Goal: Task Accomplishment & Management: Manage account settings

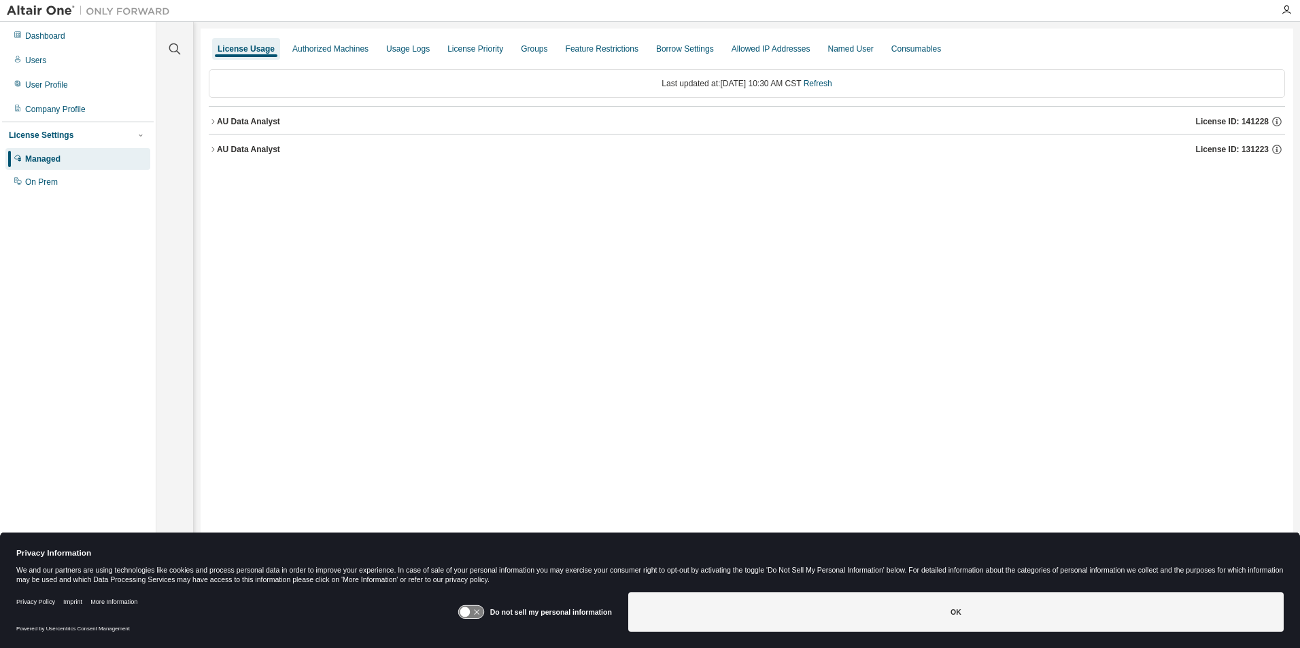
click at [215, 122] on icon "button" at bounding box center [213, 122] width 8 height 8
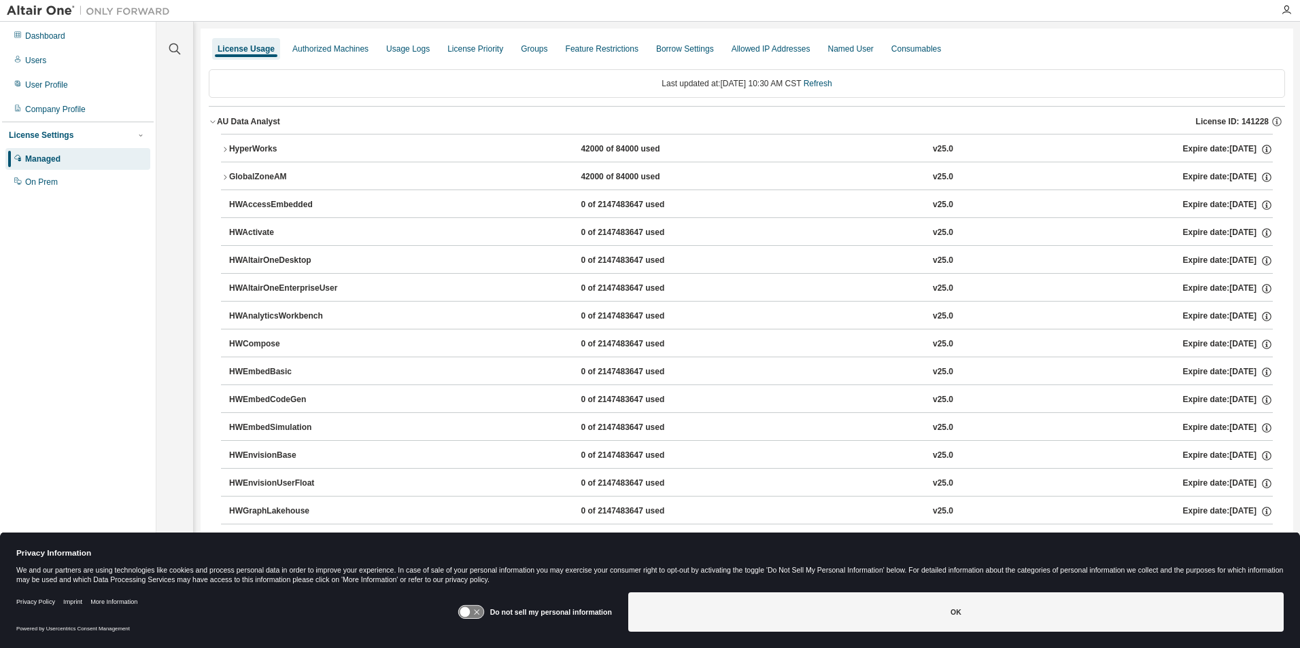
click at [222, 150] on icon "button" at bounding box center [225, 149] width 8 height 8
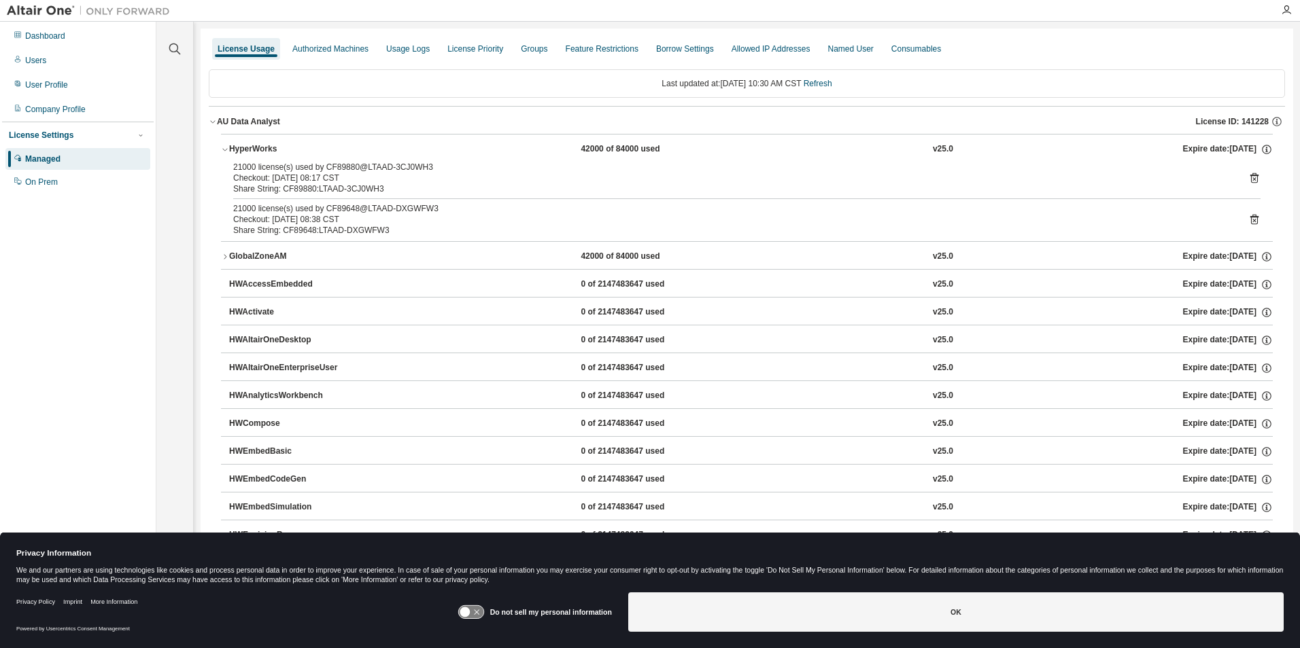
click at [224, 259] on icon "button" at bounding box center [225, 256] width 3 height 5
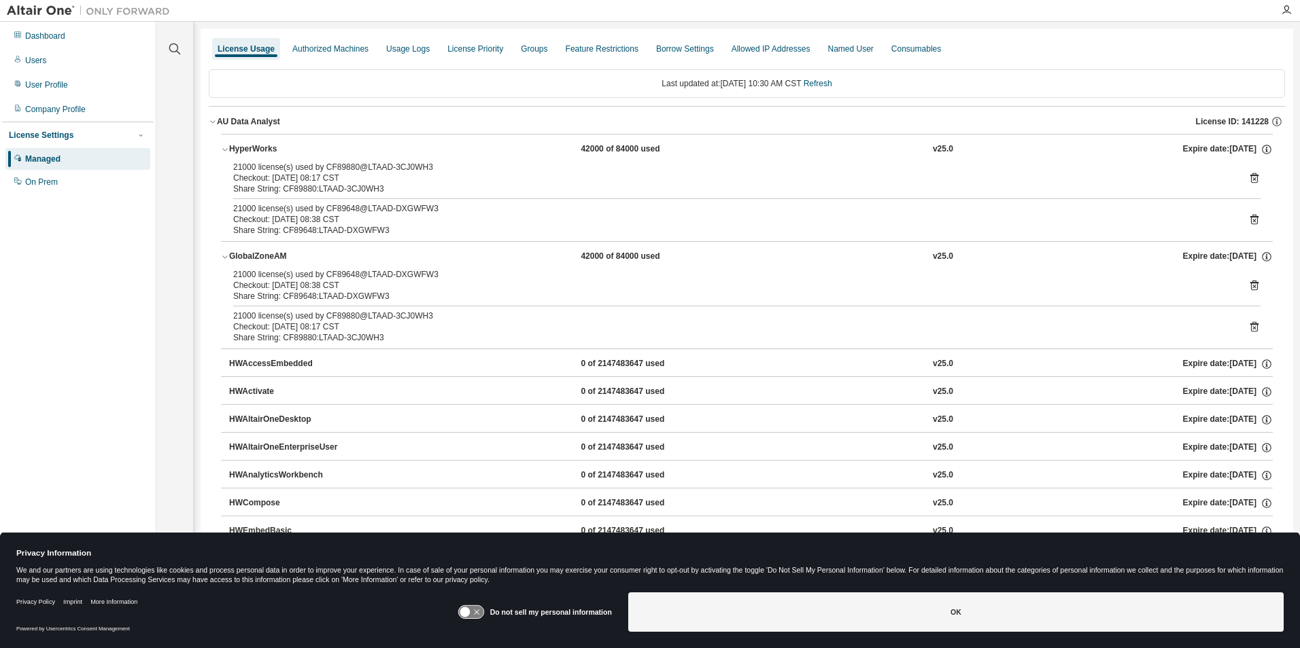
click at [228, 255] on icon "button" at bounding box center [225, 257] width 8 height 8
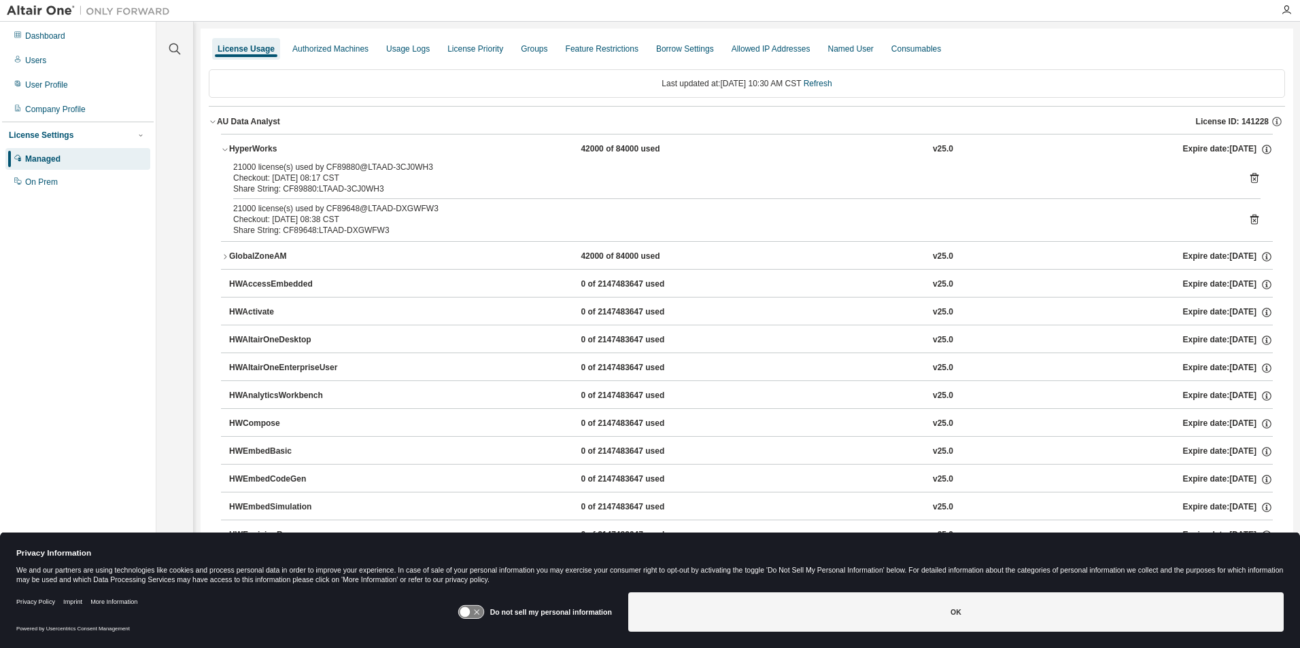
click at [223, 147] on icon "button" at bounding box center [225, 149] width 8 height 8
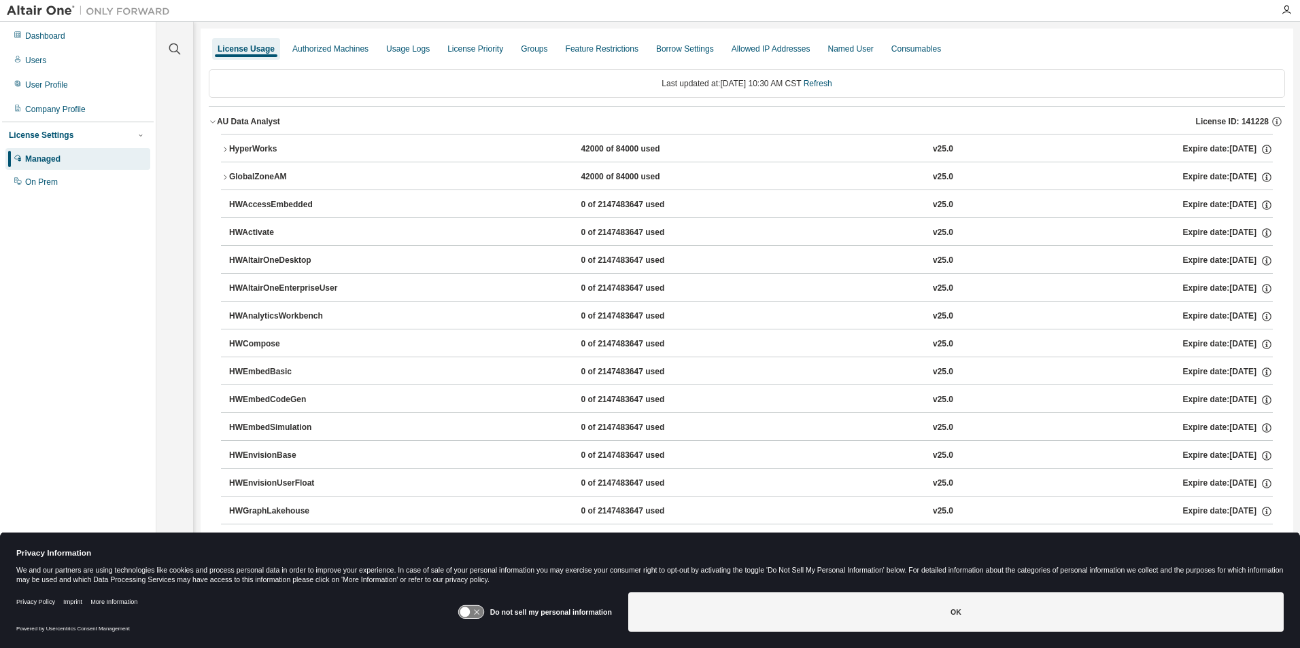
click at [214, 122] on icon "button" at bounding box center [213, 122] width 8 height 8
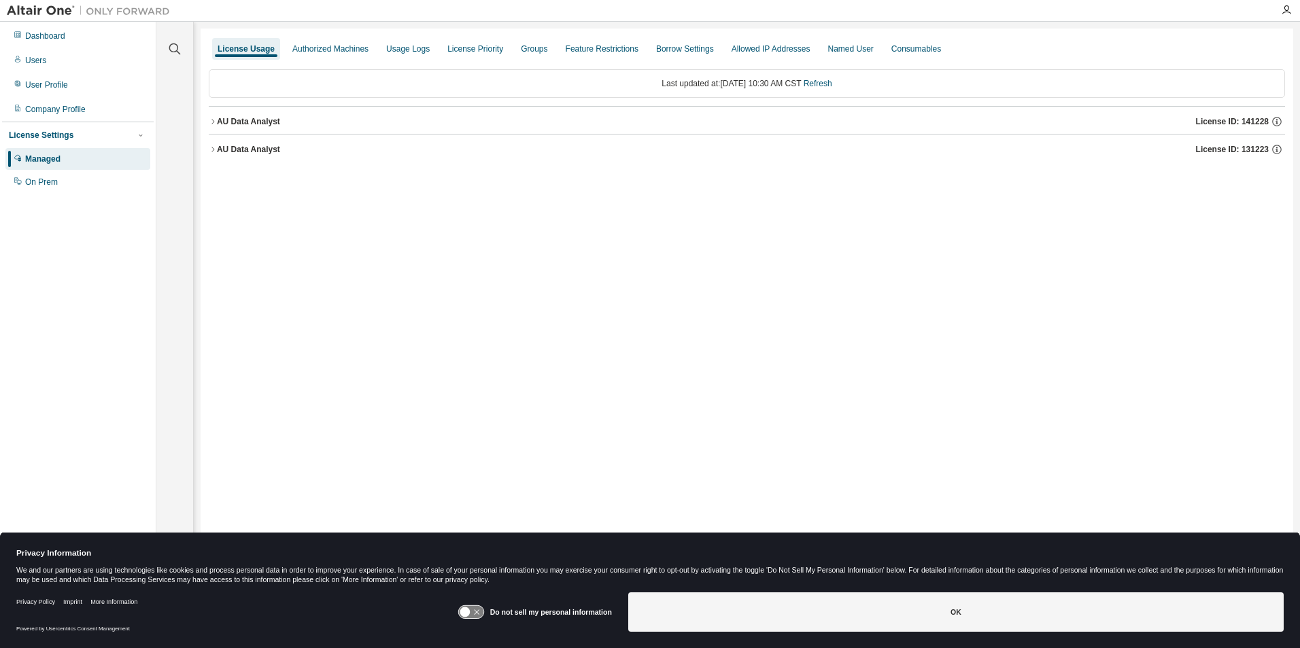
click at [211, 151] on icon "button" at bounding box center [213, 149] width 8 height 8
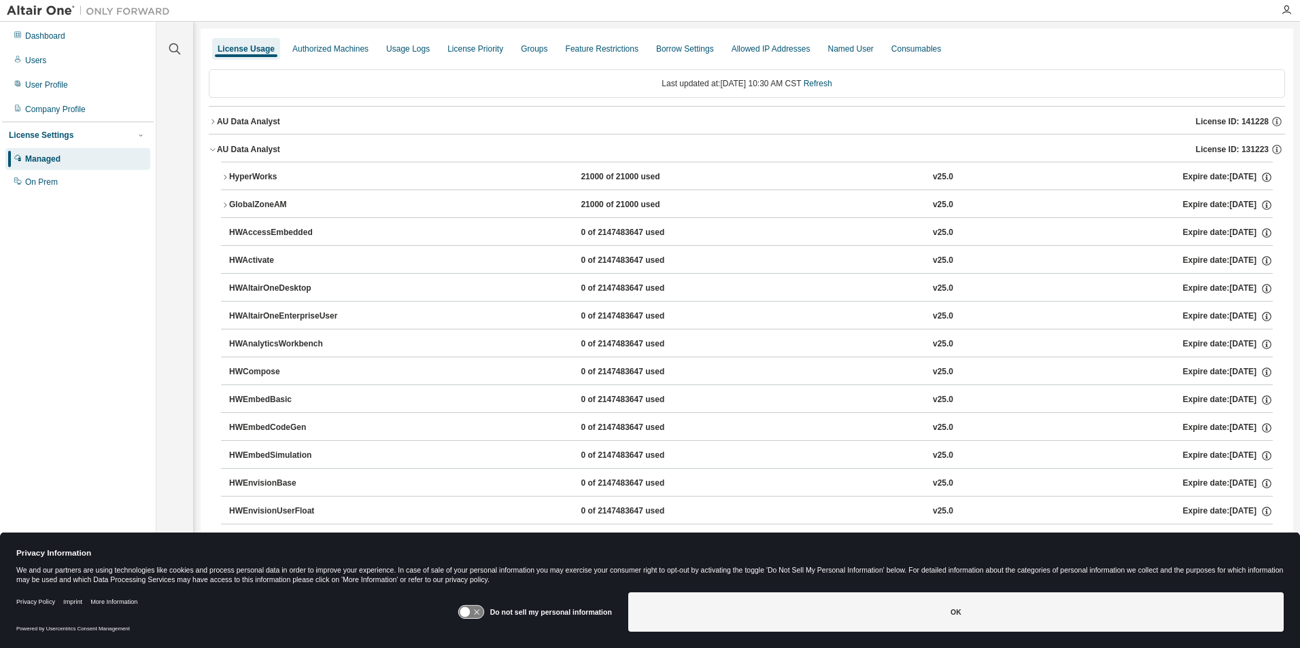
click at [223, 173] on icon "button" at bounding box center [225, 177] width 8 height 8
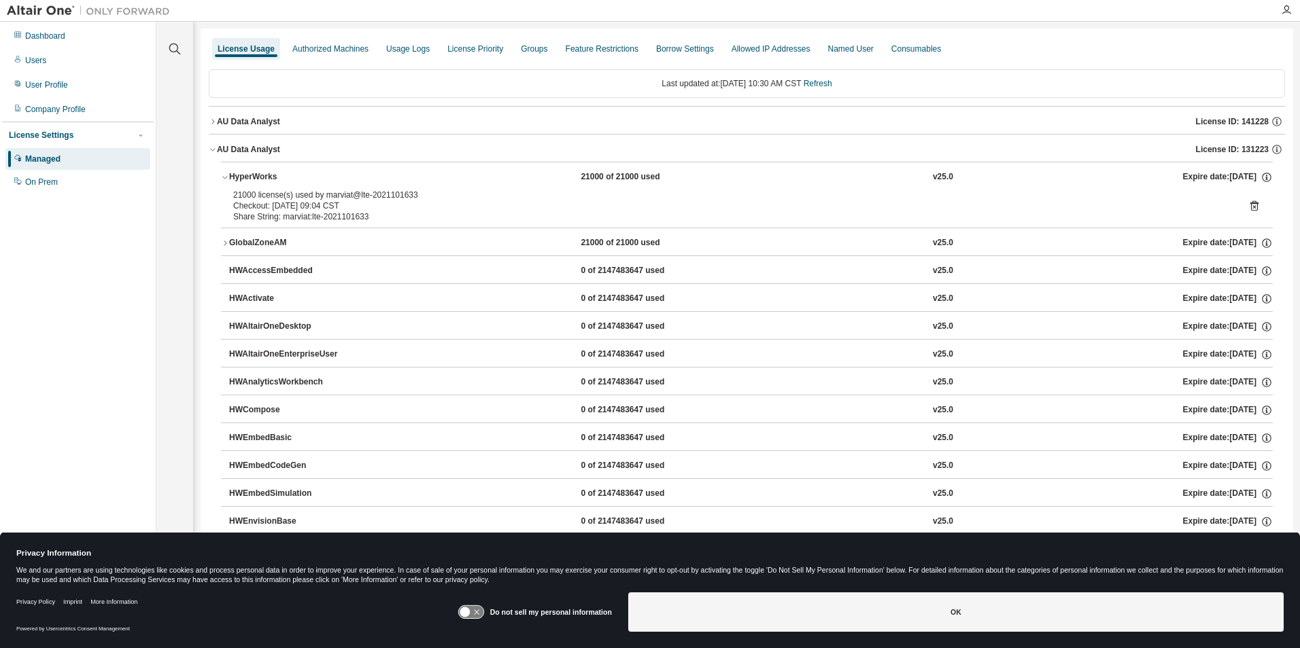
click at [225, 243] on icon "button" at bounding box center [225, 243] width 8 height 8
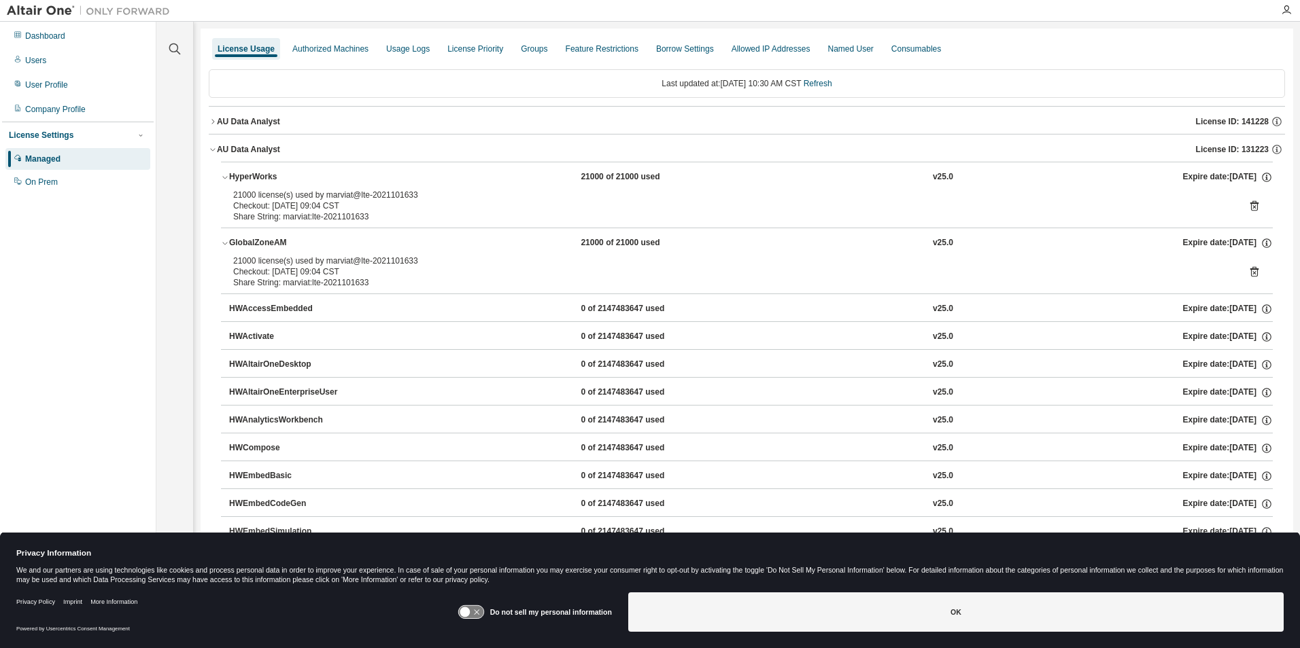
click at [211, 150] on icon "button" at bounding box center [213, 149] width 8 height 8
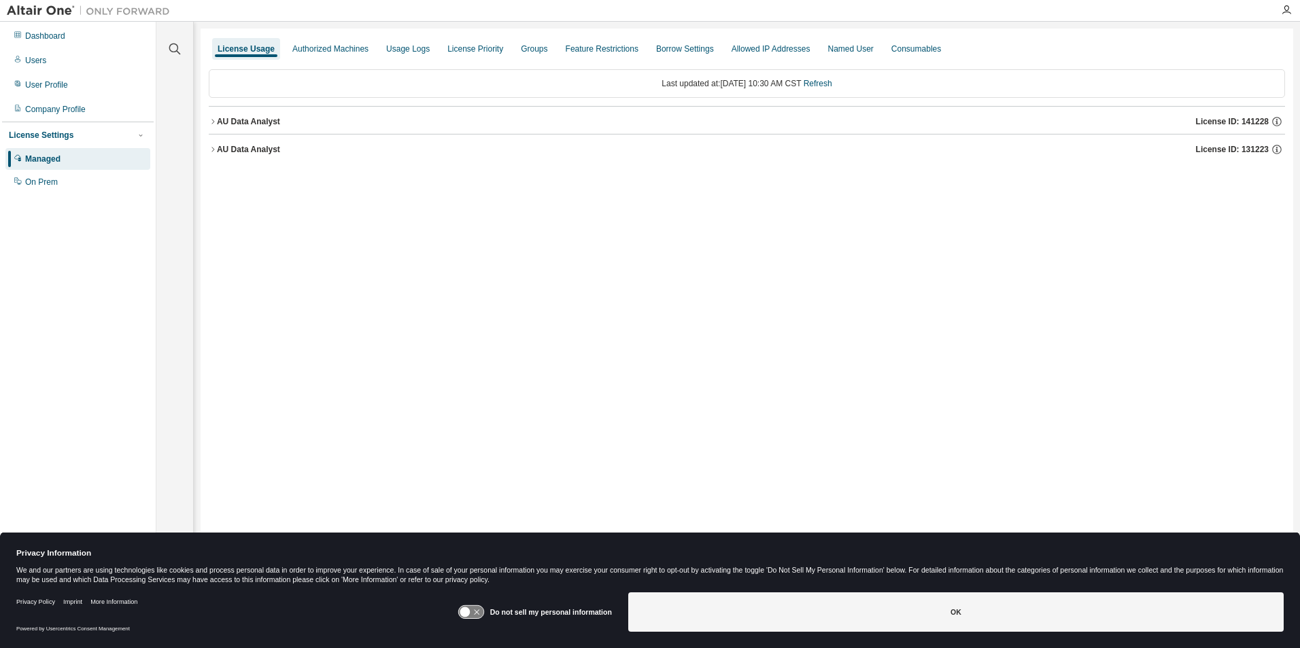
click at [1278, 9] on div at bounding box center [1285, 10] width 27 height 11
click at [1283, 9] on icon "button" at bounding box center [1286, 10] width 11 height 11
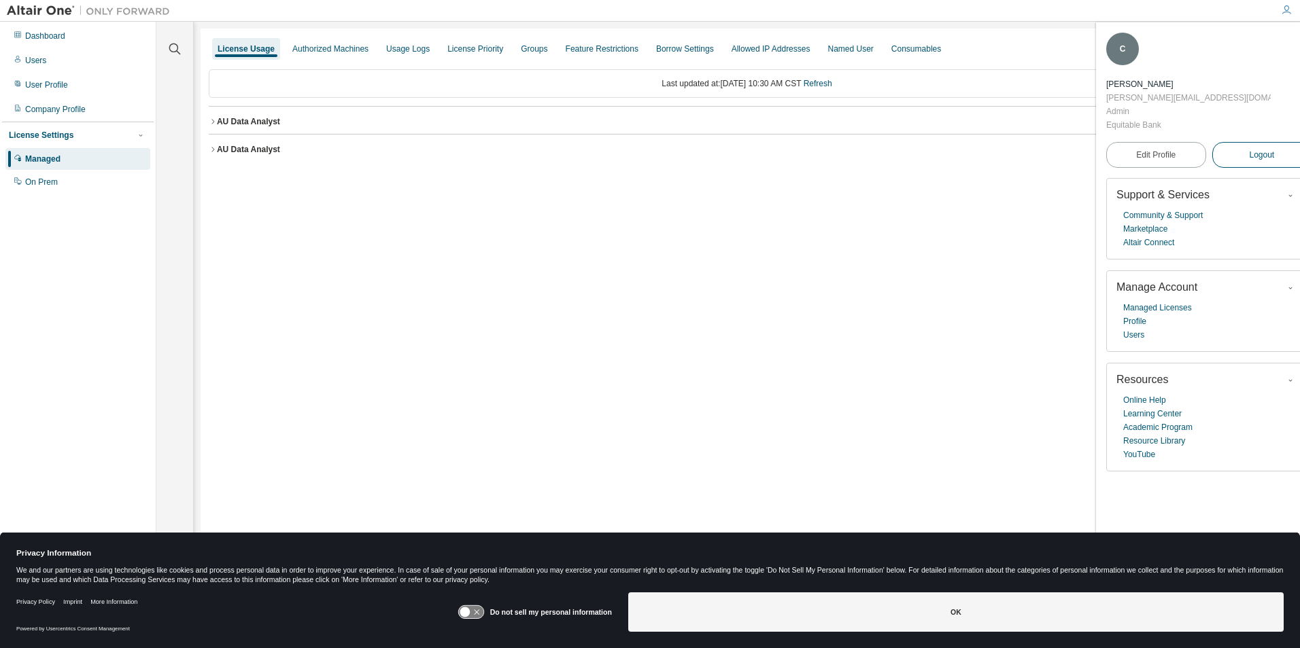
click at [1249, 148] on span "Logout" at bounding box center [1261, 155] width 25 height 14
